Goal: Information Seeking & Learning: Learn about a topic

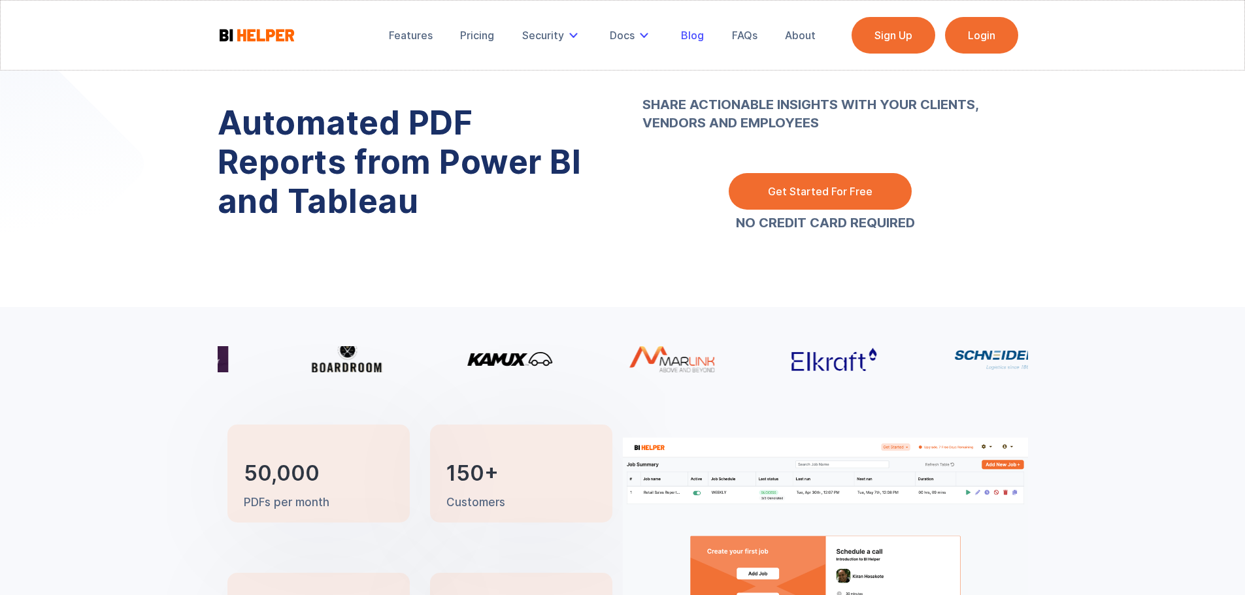
click at [693, 36] on div "Blog" at bounding box center [692, 35] width 23 height 13
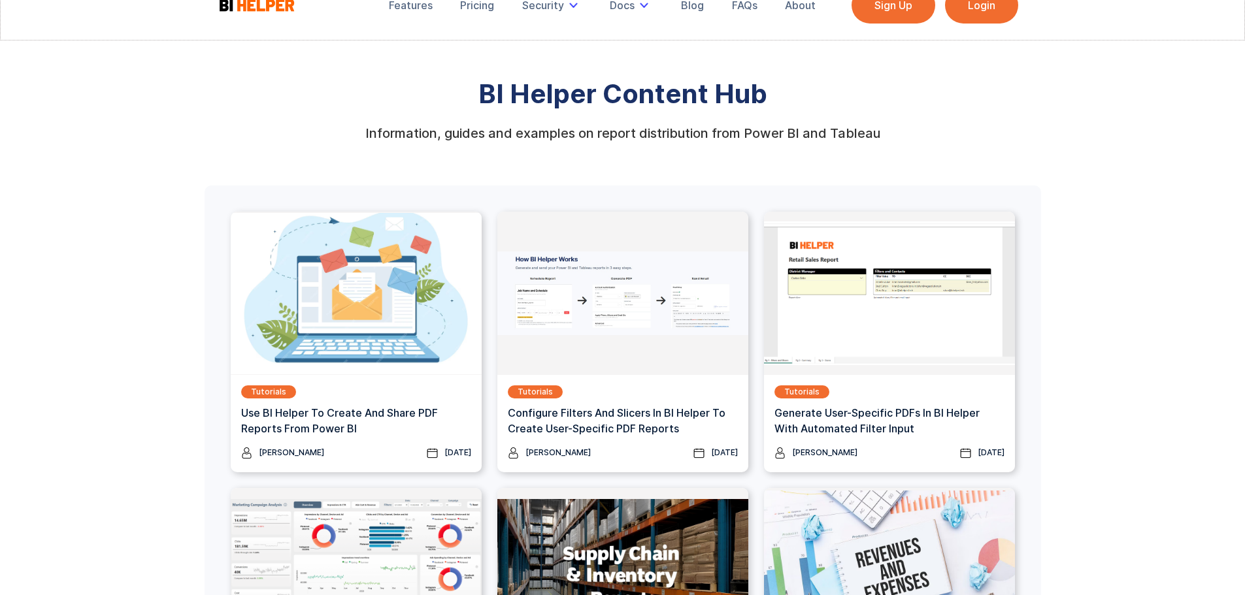
scroll to position [65, 0]
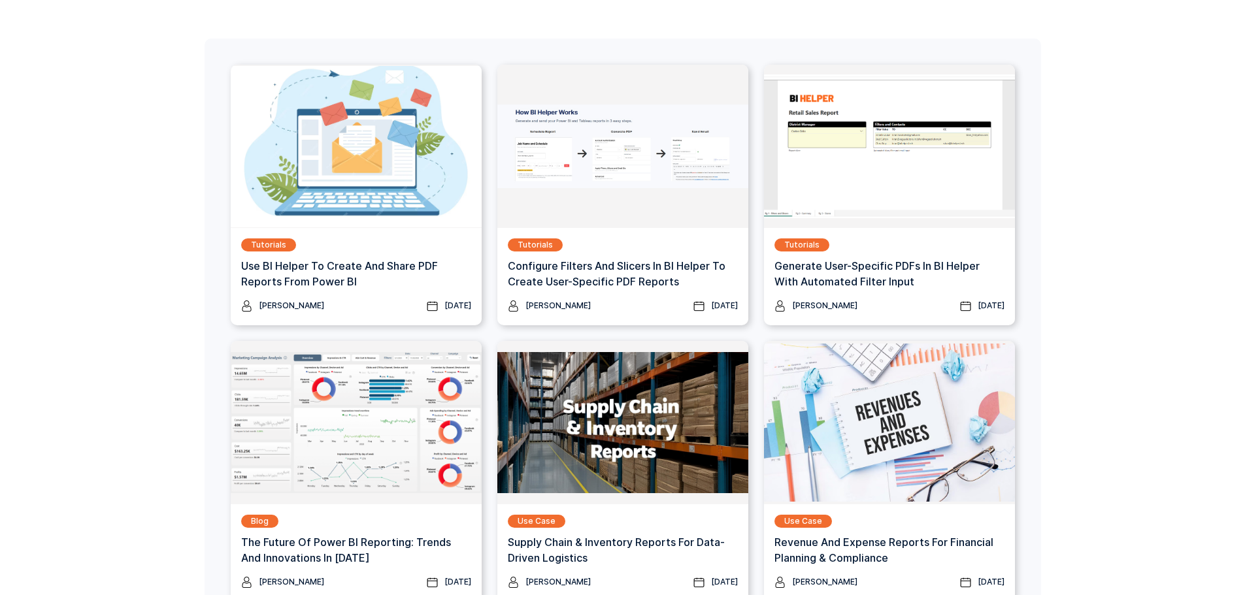
scroll to position [131, 0]
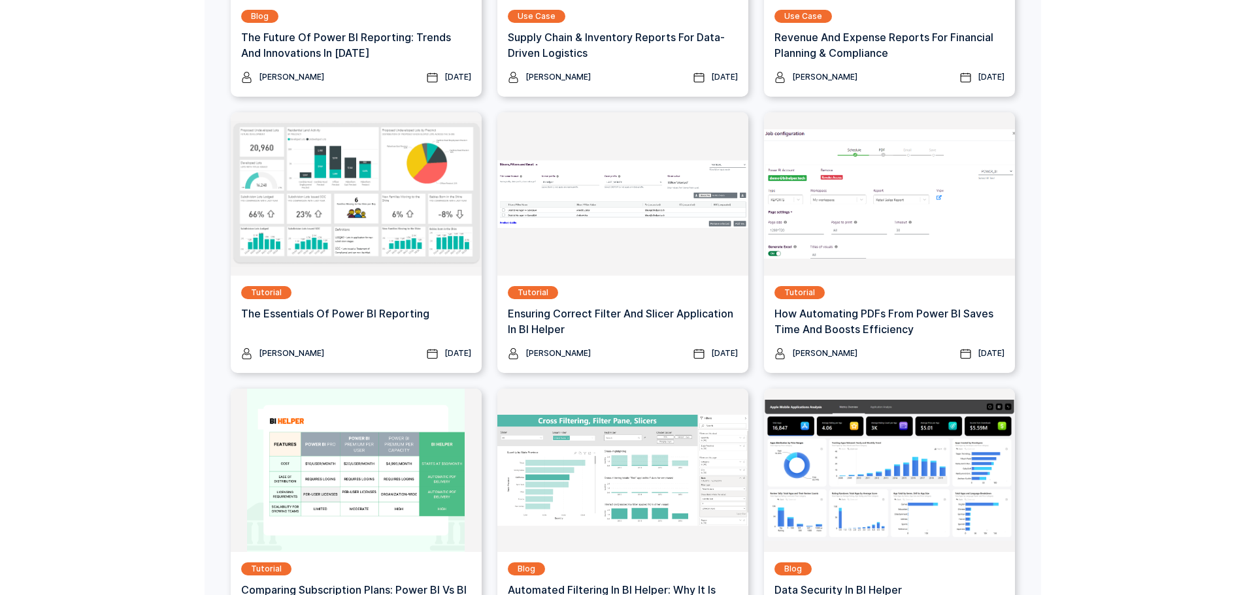
scroll to position [915, 0]
